Goal: Check status: Check status

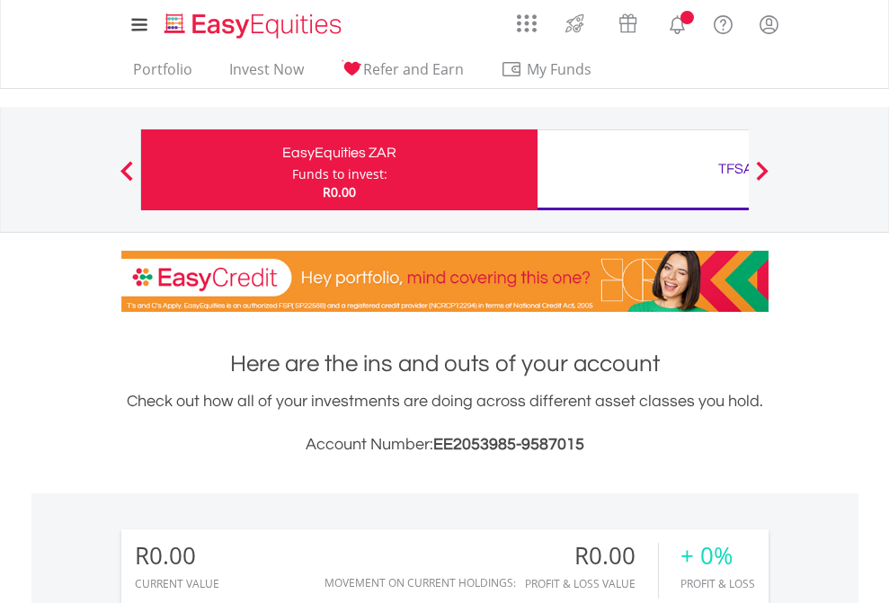
scroll to position [173, 282]
click at [292, 170] on div "Funds to invest:" at bounding box center [339, 174] width 95 height 18
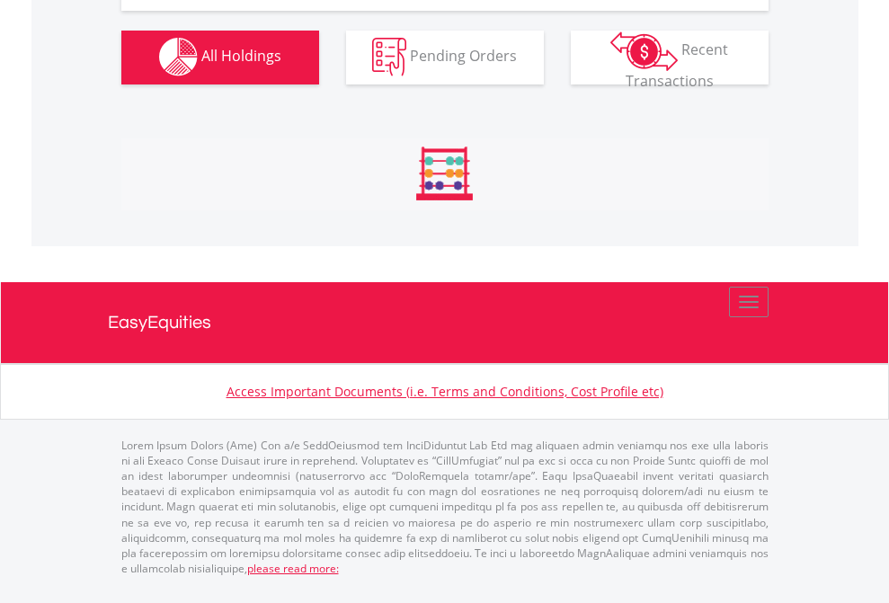
scroll to position [1780, 0]
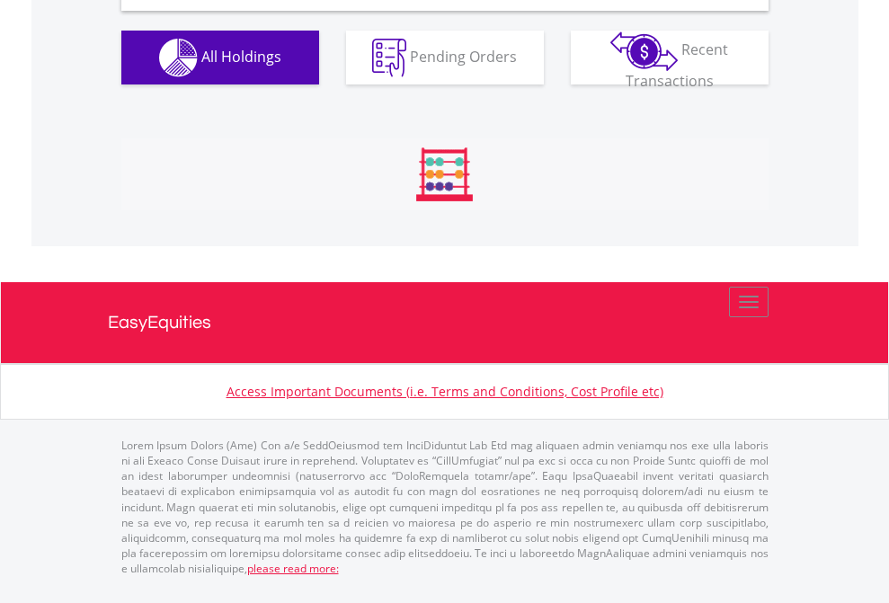
scroll to position [1738, 0]
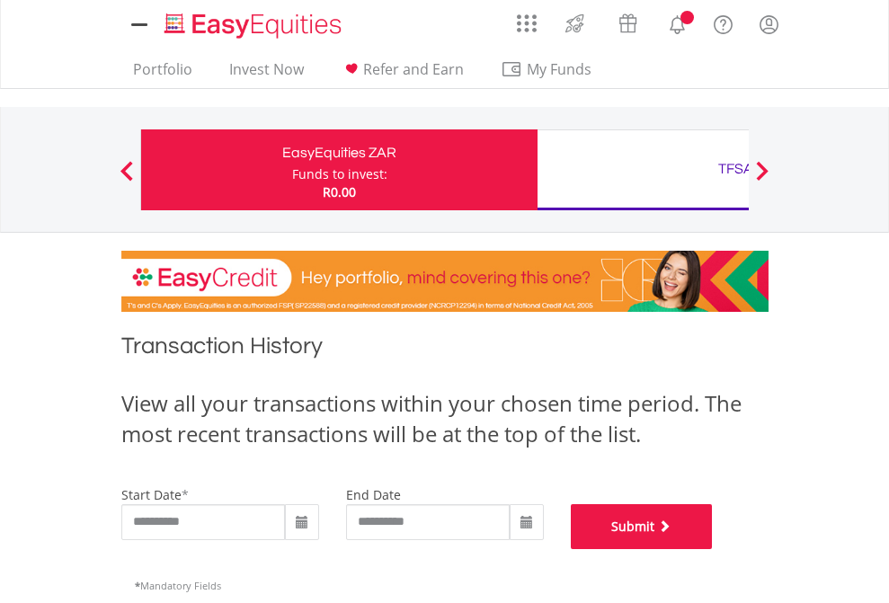
click at [713, 549] on button "Submit" at bounding box center [642, 526] width 142 height 45
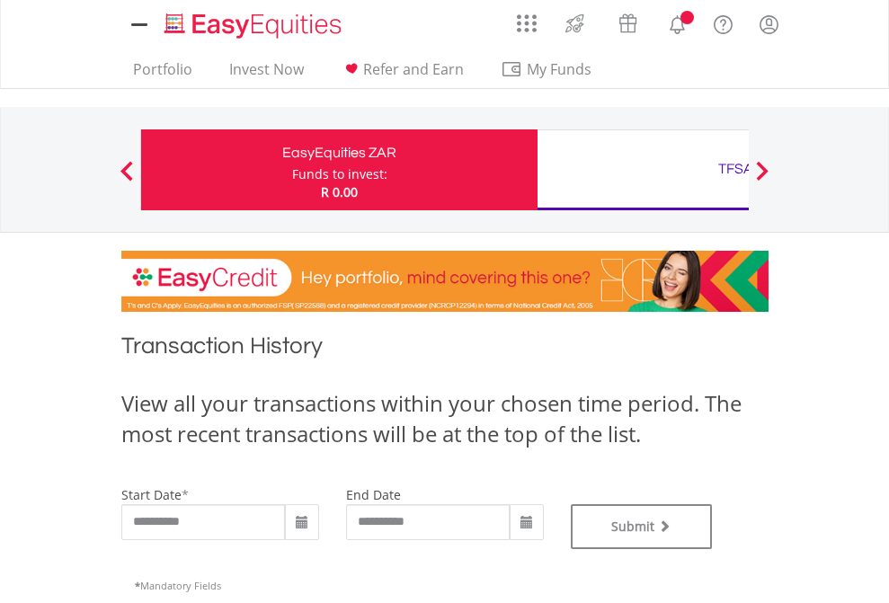
click at [643, 170] on div "TFSA" at bounding box center [736, 168] width 375 height 25
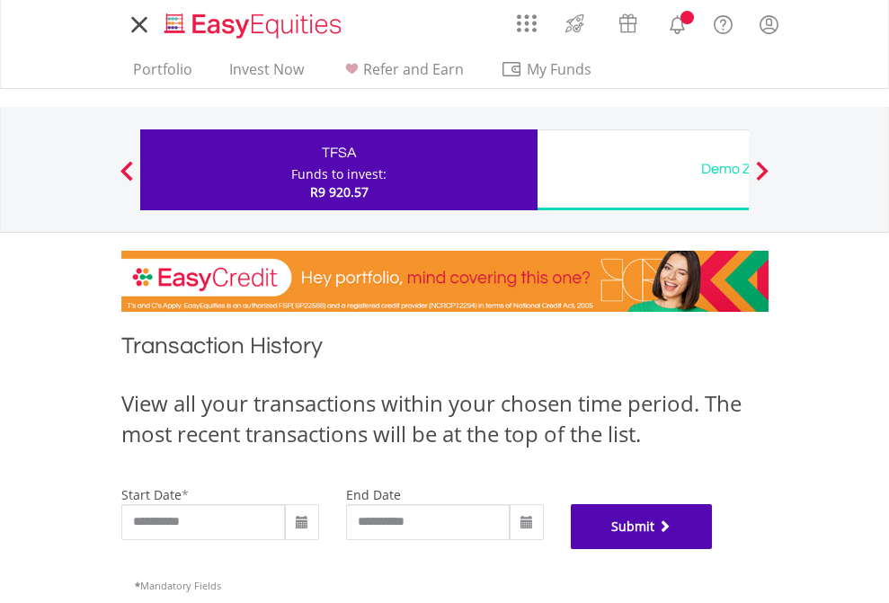
click at [713, 549] on button "Submit" at bounding box center [642, 526] width 142 height 45
